Goal: Information Seeking & Learning: Learn about a topic

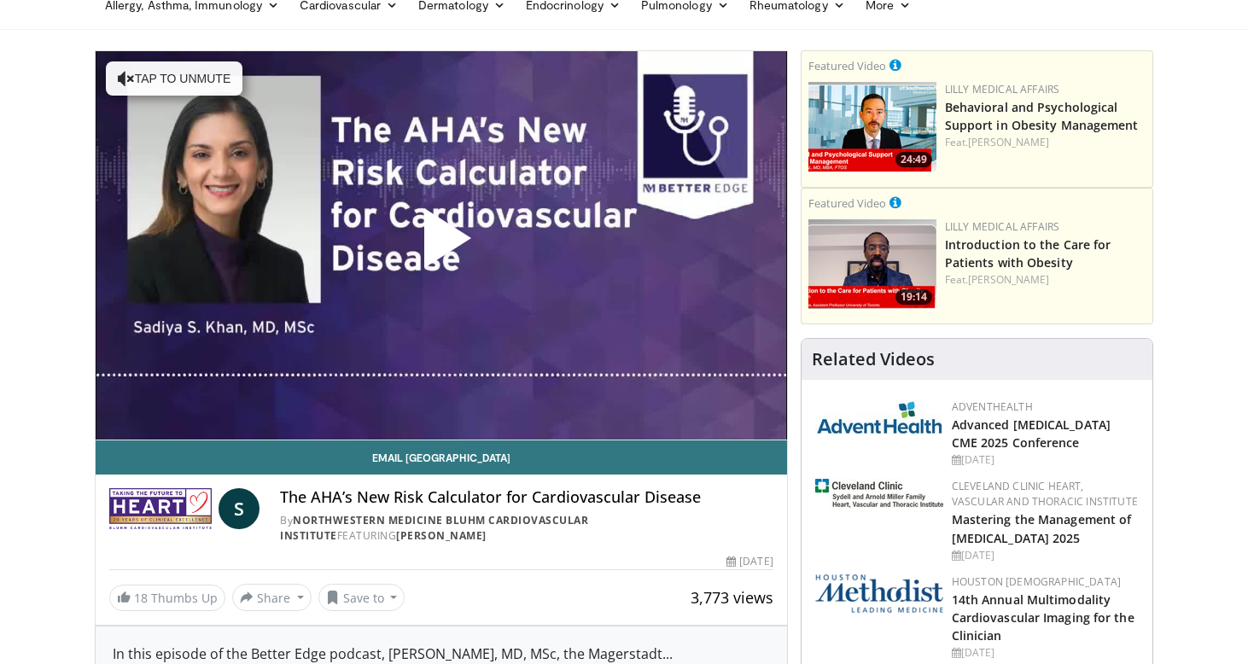
scroll to position [85, 0]
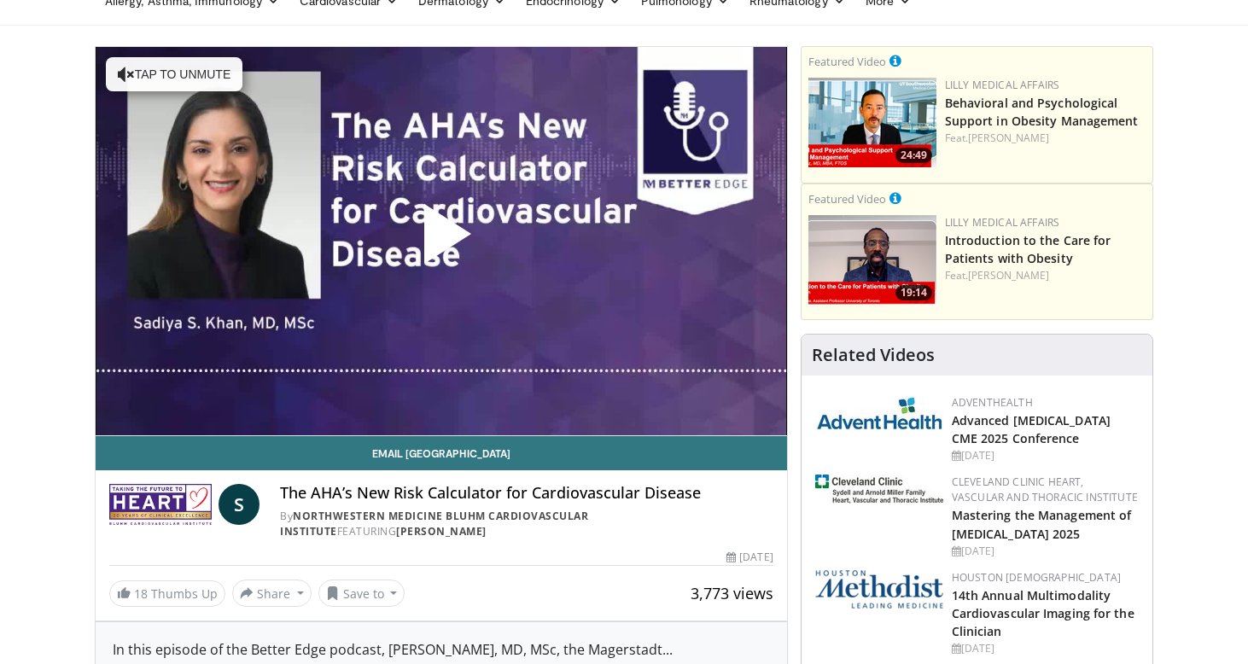
click at [441, 241] on span "Video Player" at bounding box center [441, 241] width 0 height 0
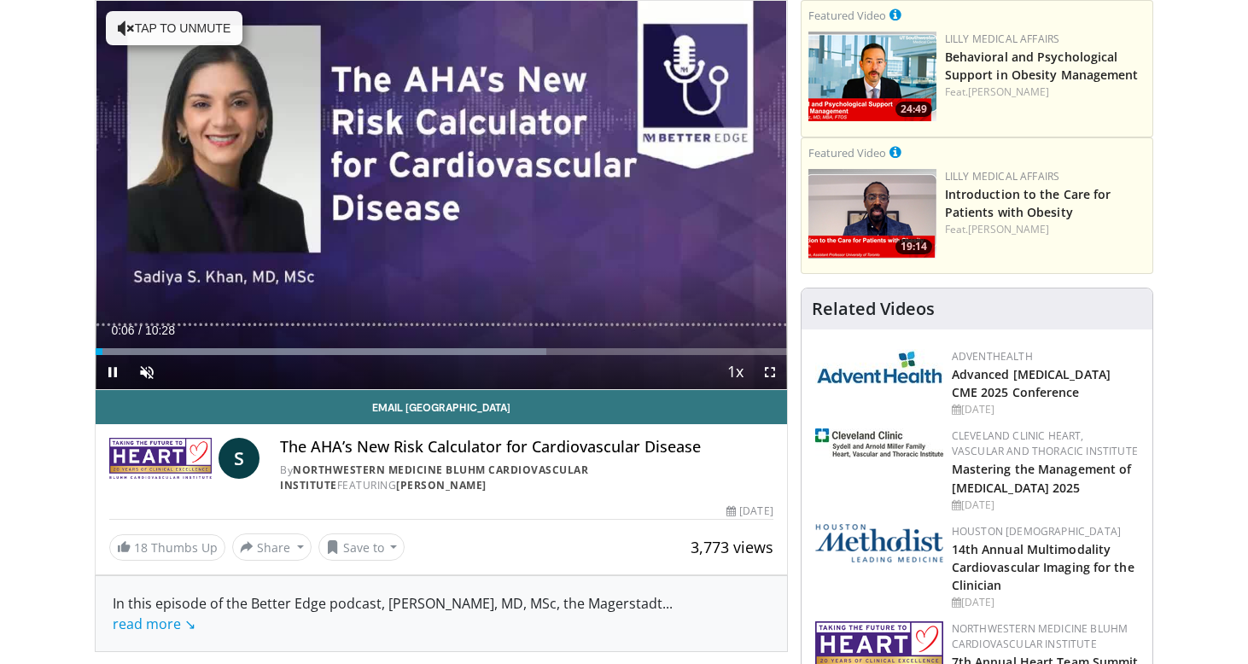
scroll to position [129, 0]
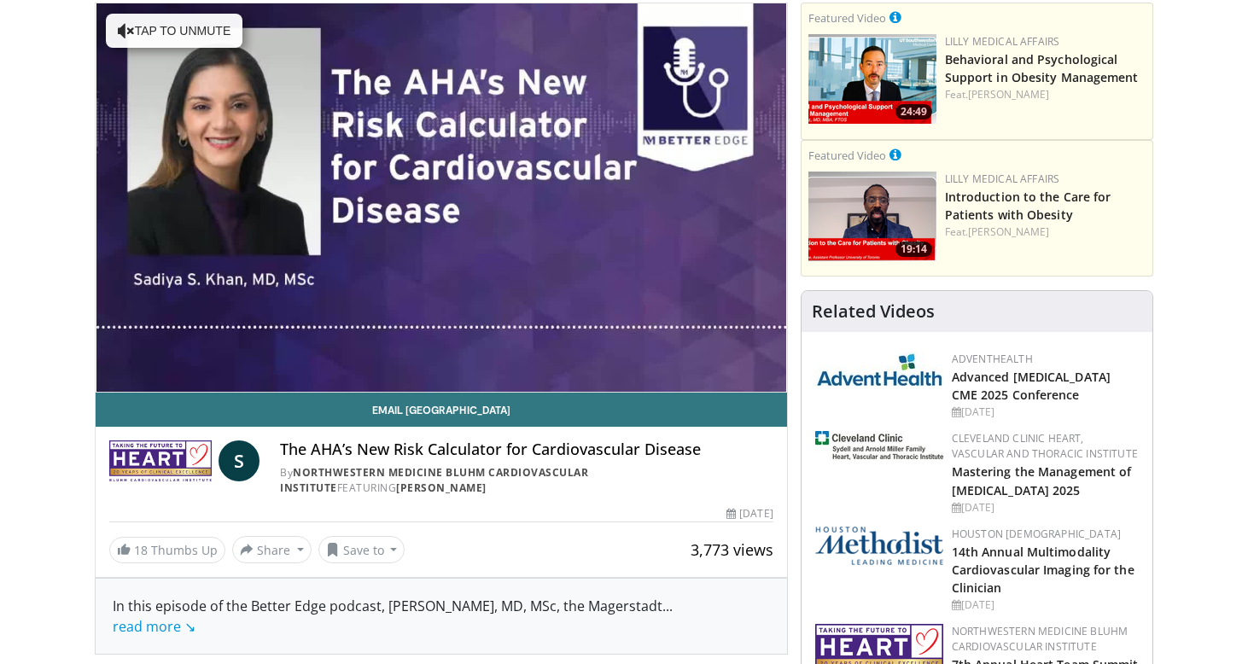
click at [695, 237] on video-js "**********" at bounding box center [441, 197] width 691 height 389
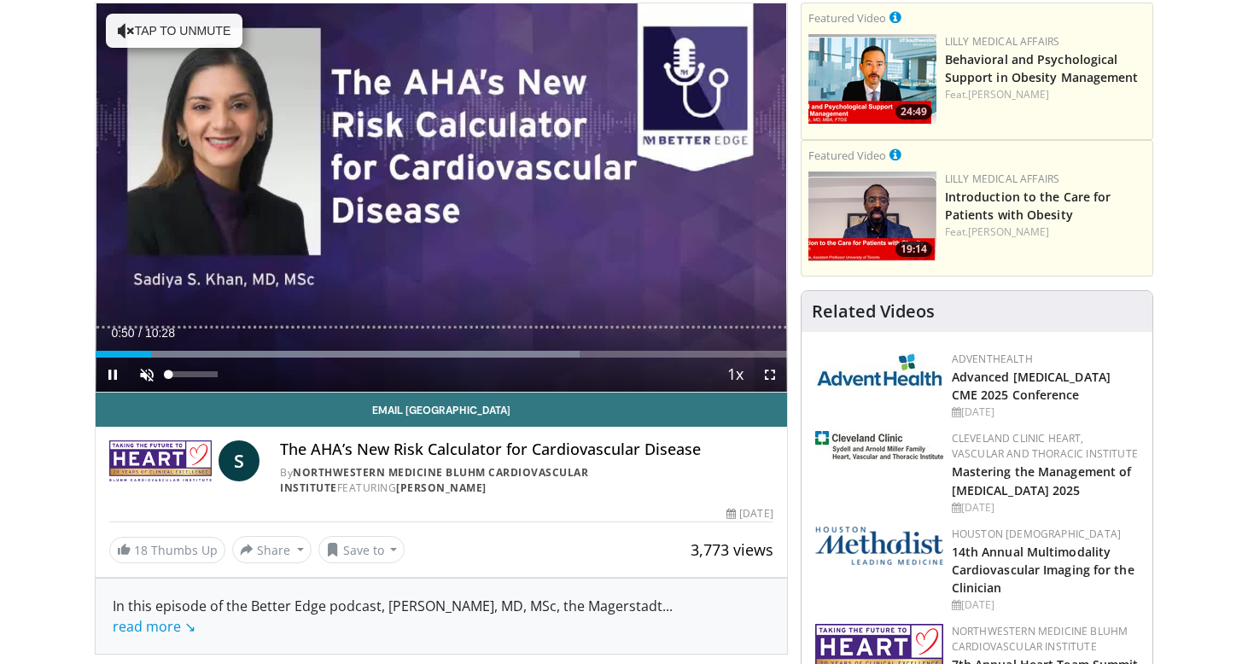
click at [145, 372] on span "Video Player" at bounding box center [147, 375] width 34 height 34
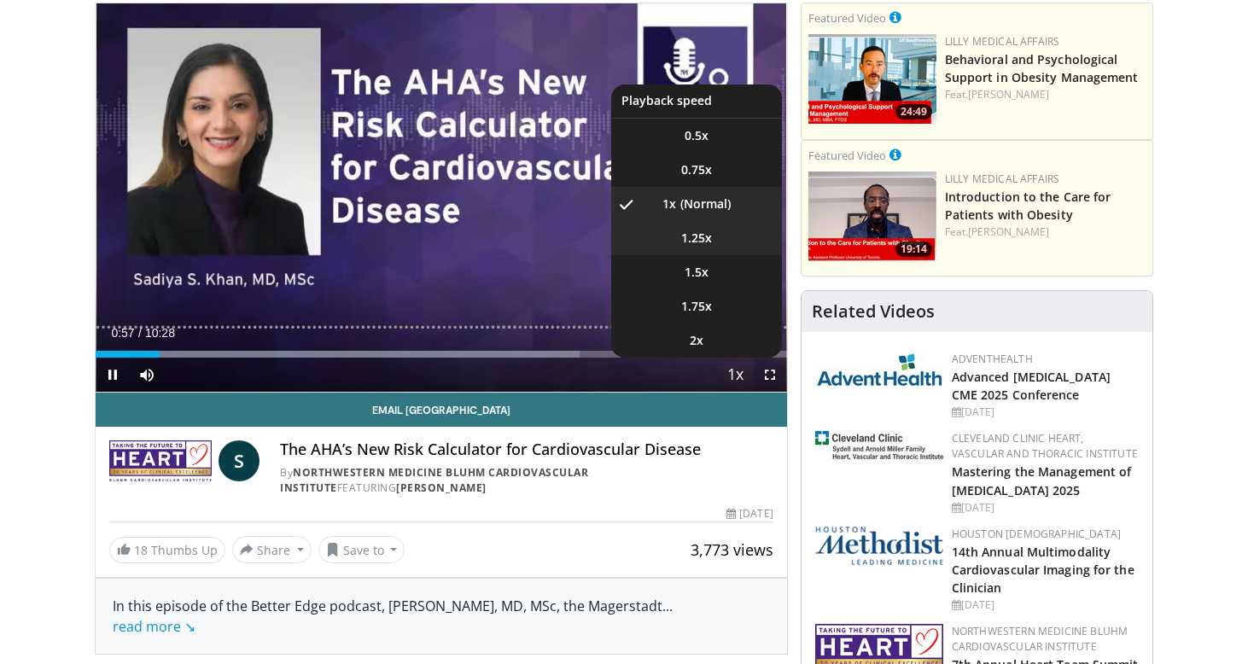
click at [704, 237] on span "1.25x" at bounding box center [696, 238] width 31 height 17
click at [702, 276] on span "1.5x" at bounding box center [696, 272] width 24 height 17
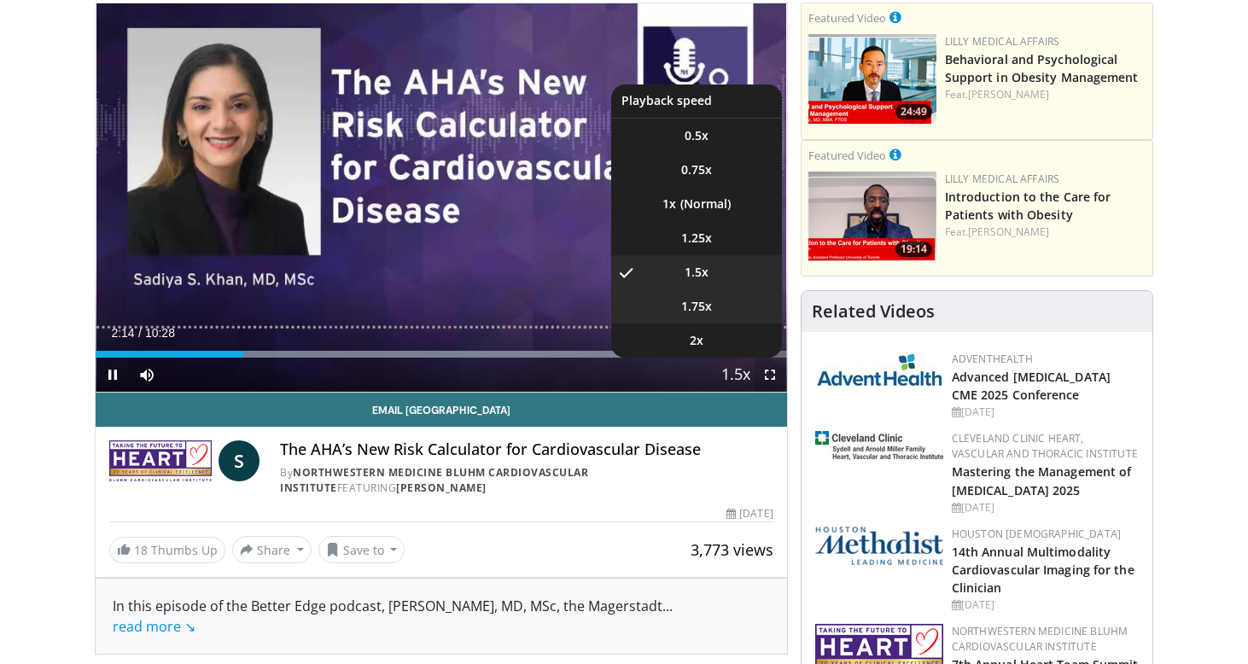
click at [698, 306] on span "1.75x" at bounding box center [696, 306] width 31 height 17
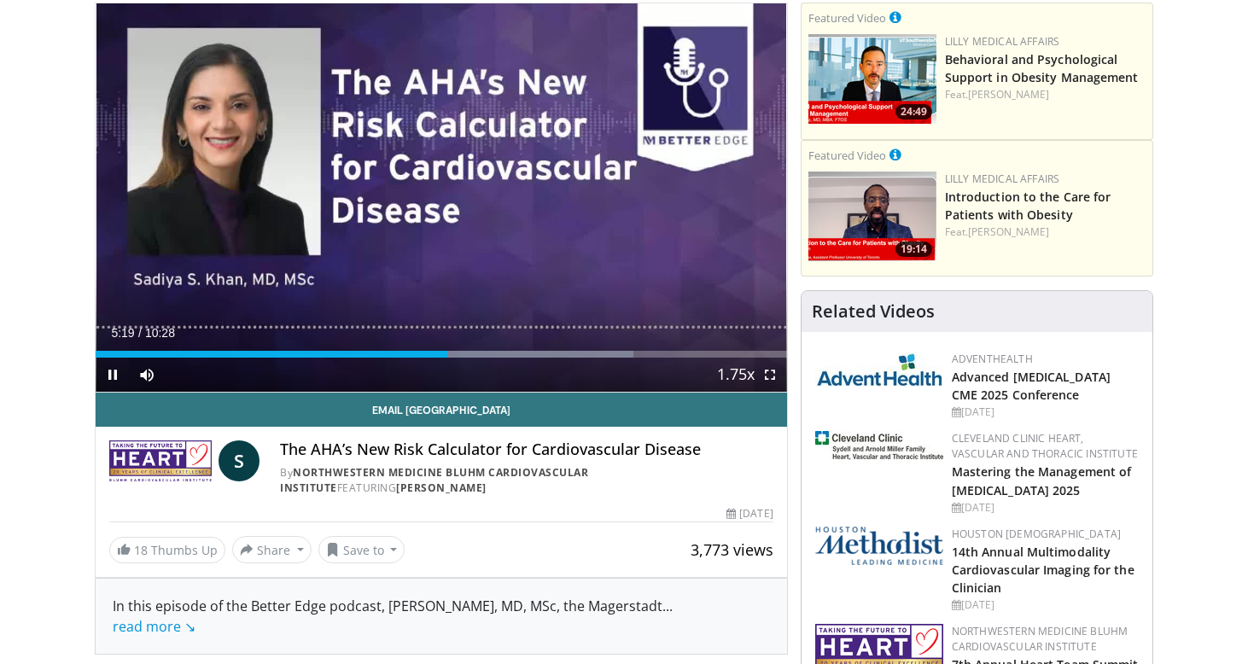
click at [118, 369] on span "Video Player" at bounding box center [113, 375] width 34 height 34
click at [114, 374] on span "Video Player" at bounding box center [113, 375] width 34 height 34
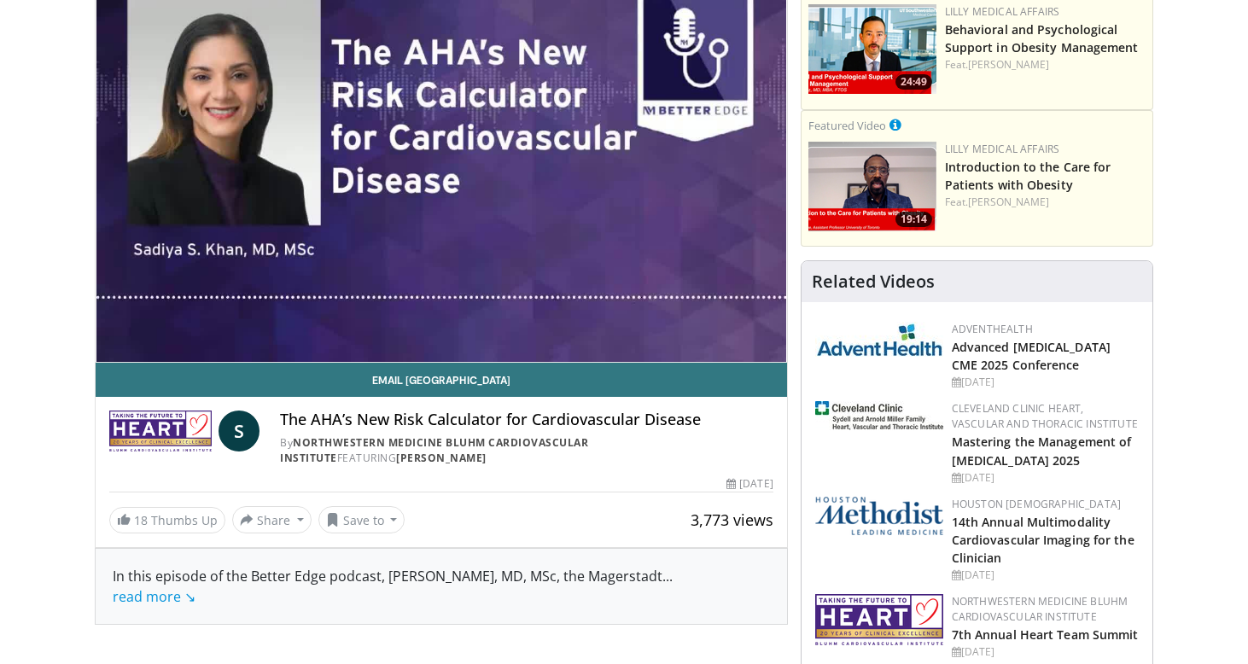
scroll to position [169, 0]
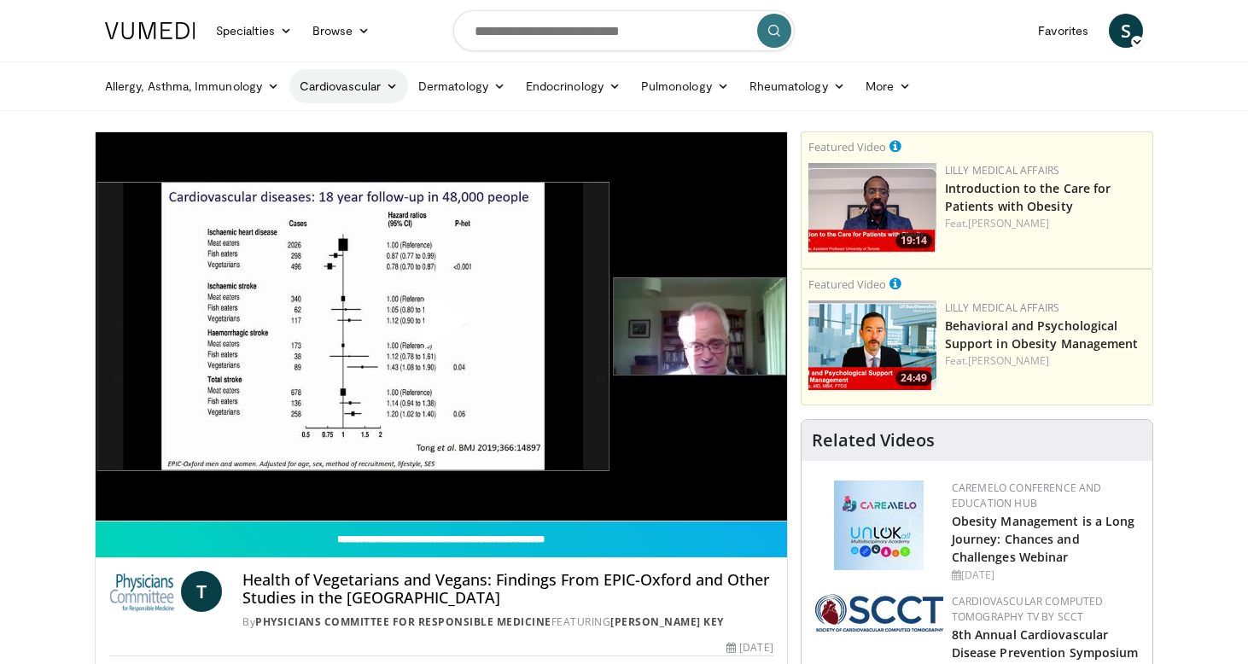
click at [367, 87] on link "Cardiovascular" at bounding box center [348, 86] width 119 height 34
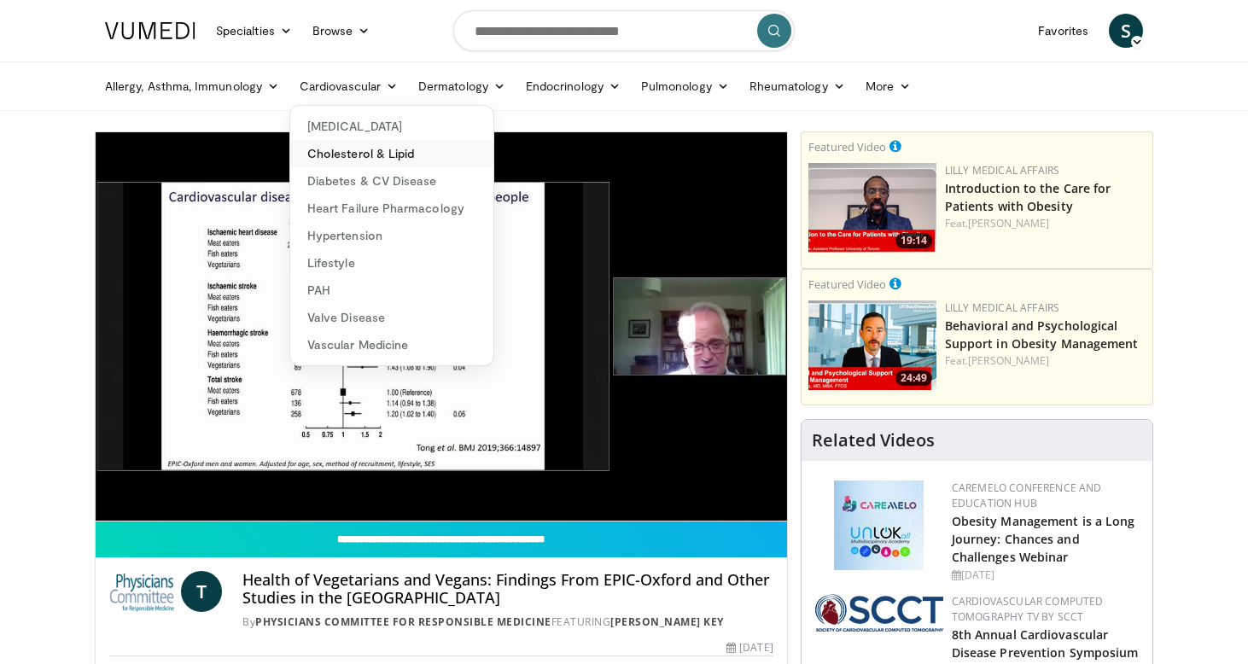
click at [372, 155] on link "Cholesterol & Lipid" at bounding box center [391, 153] width 203 height 27
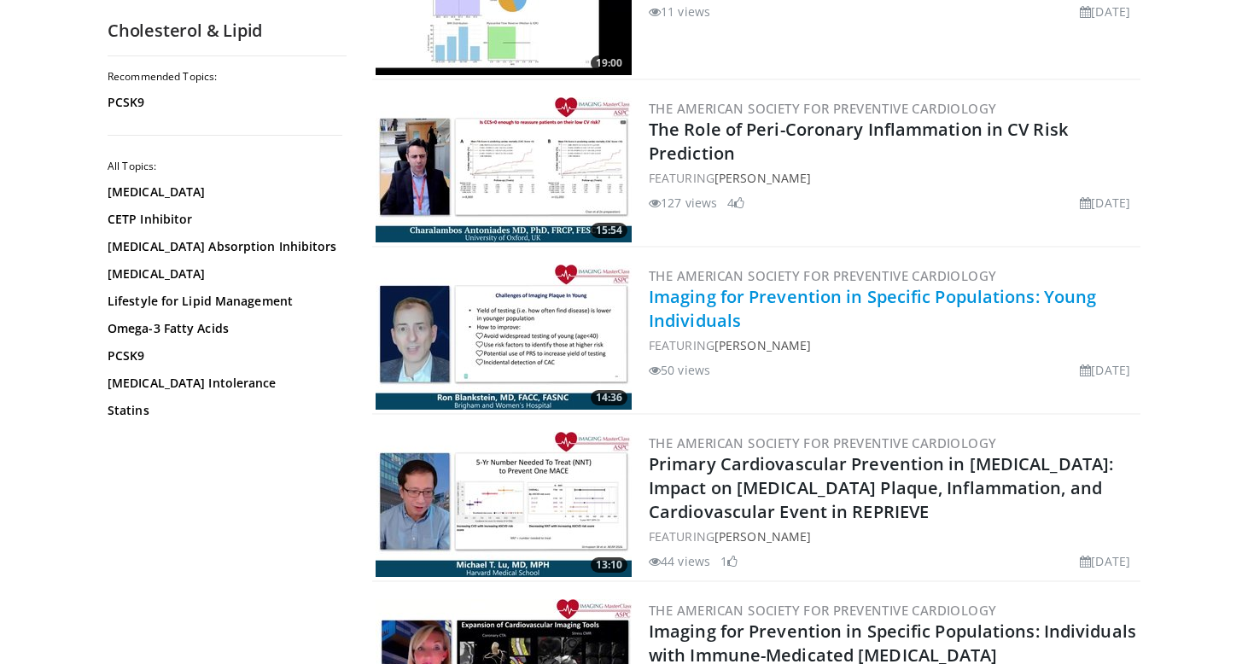
scroll to position [1977, 0]
